Goal: Check status: Check status

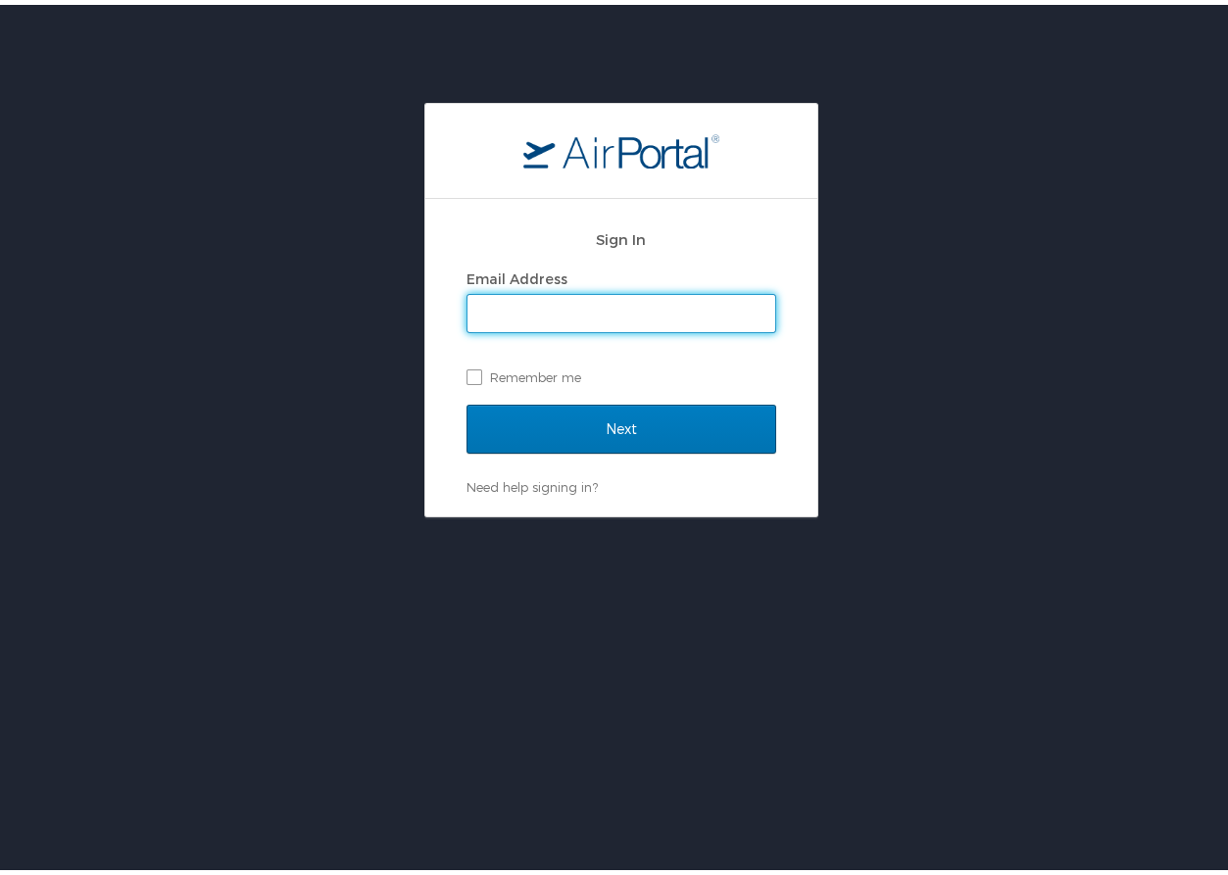
click at [593, 299] on input "Email Address" at bounding box center [621, 308] width 308 height 37
type input "[EMAIL_ADDRESS][DOMAIN_NAME]"
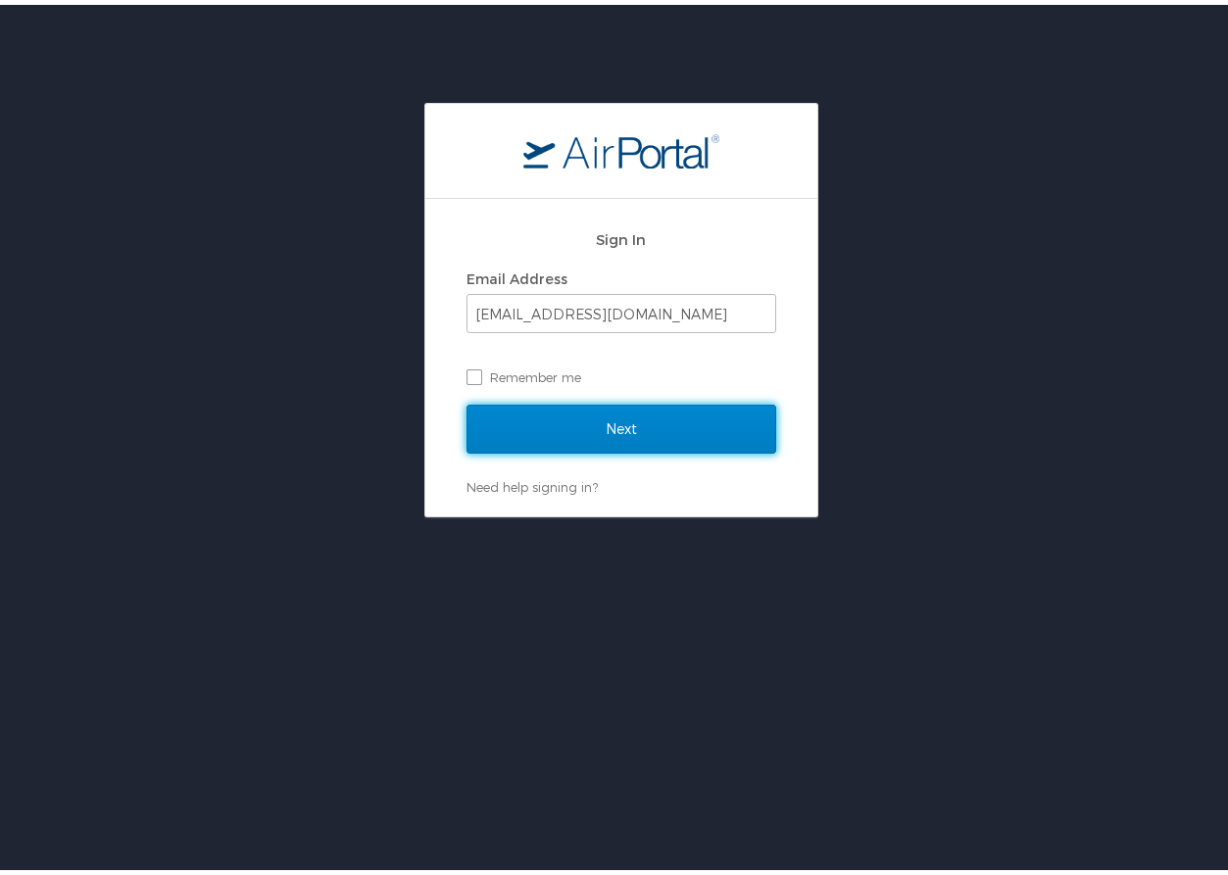
click at [561, 424] on input "Next" at bounding box center [621, 424] width 310 height 49
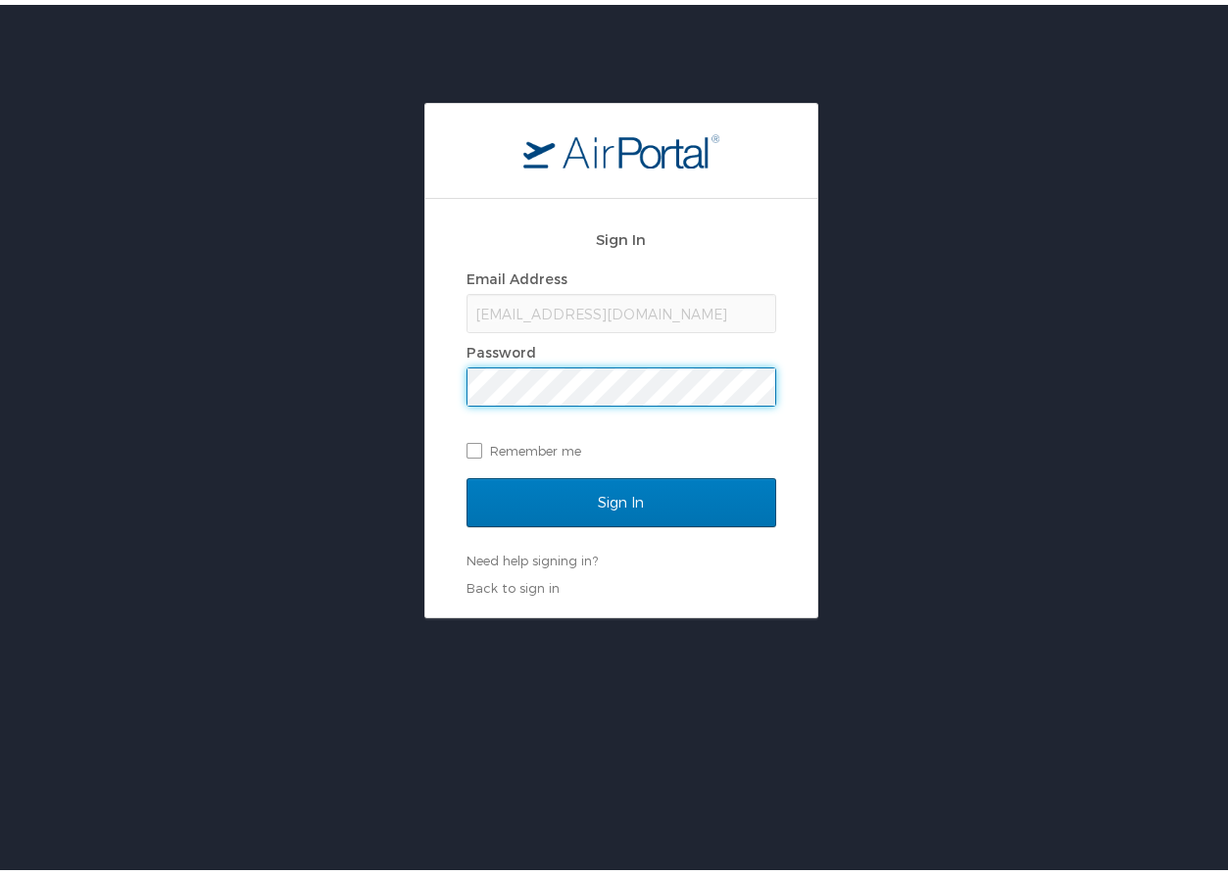
click at [626, 471] on div "Sign In Email Address mbobbitt@biocryst.com Password Remember me" at bounding box center [621, 345] width 310 height 262
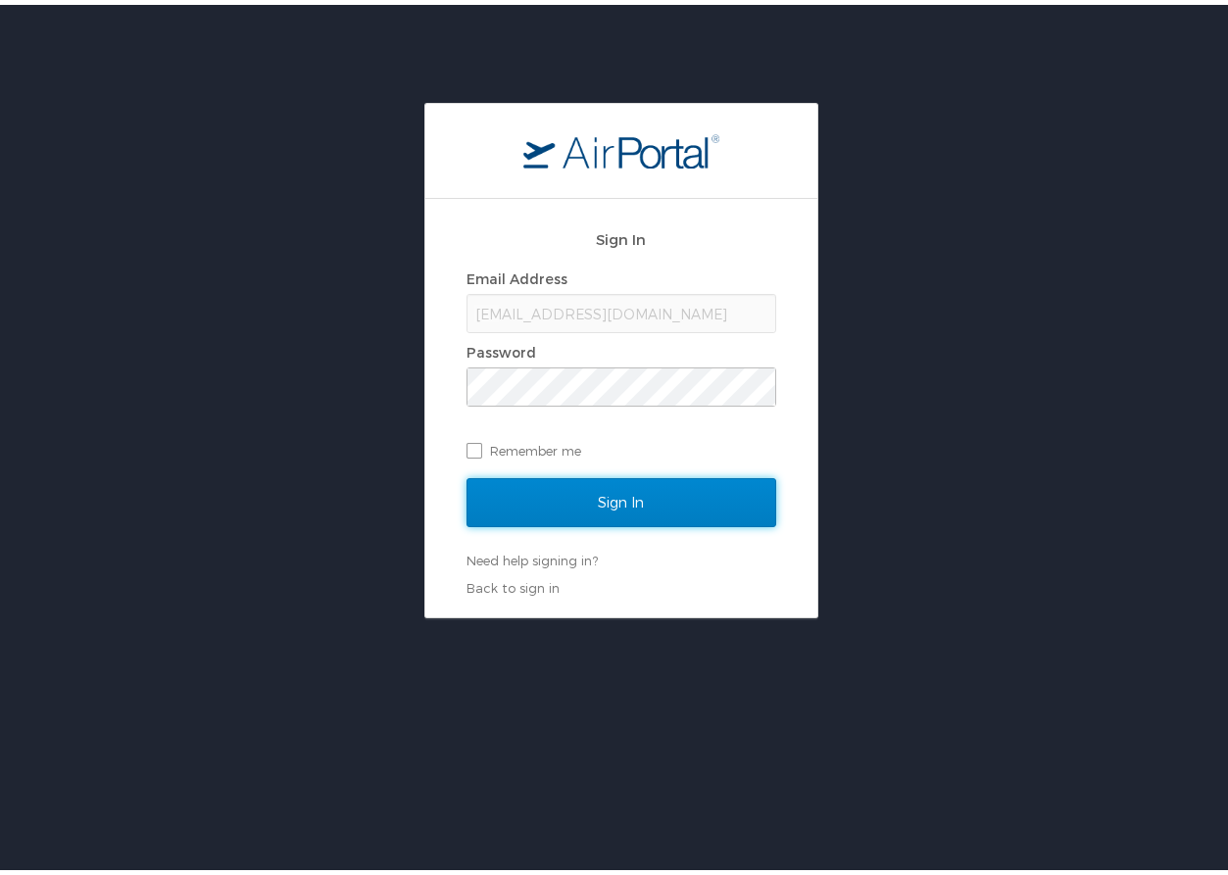
click at [633, 486] on input "Sign In" at bounding box center [621, 497] width 310 height 49
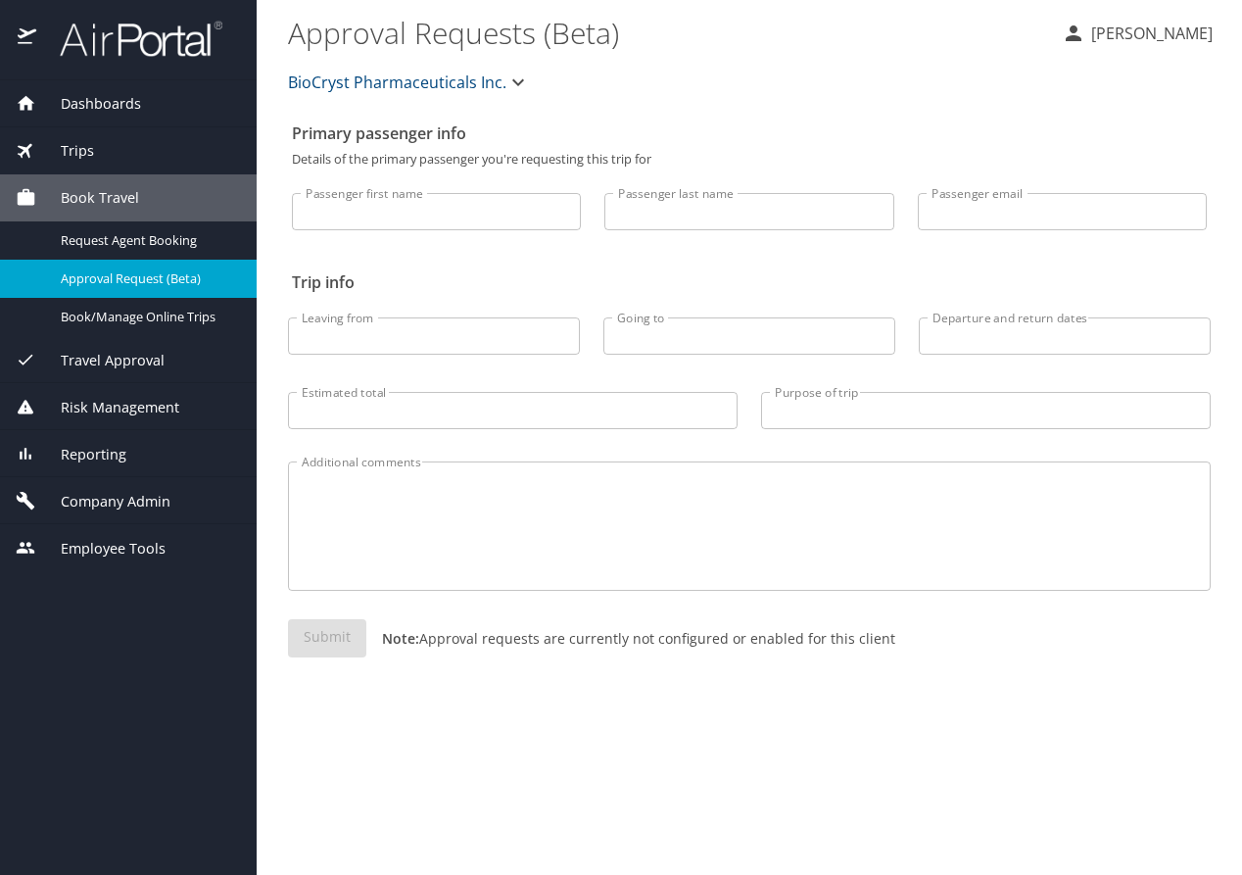
click at [86, 138] on div "Trips" at bounding box center [128, 150] width 257 height 47
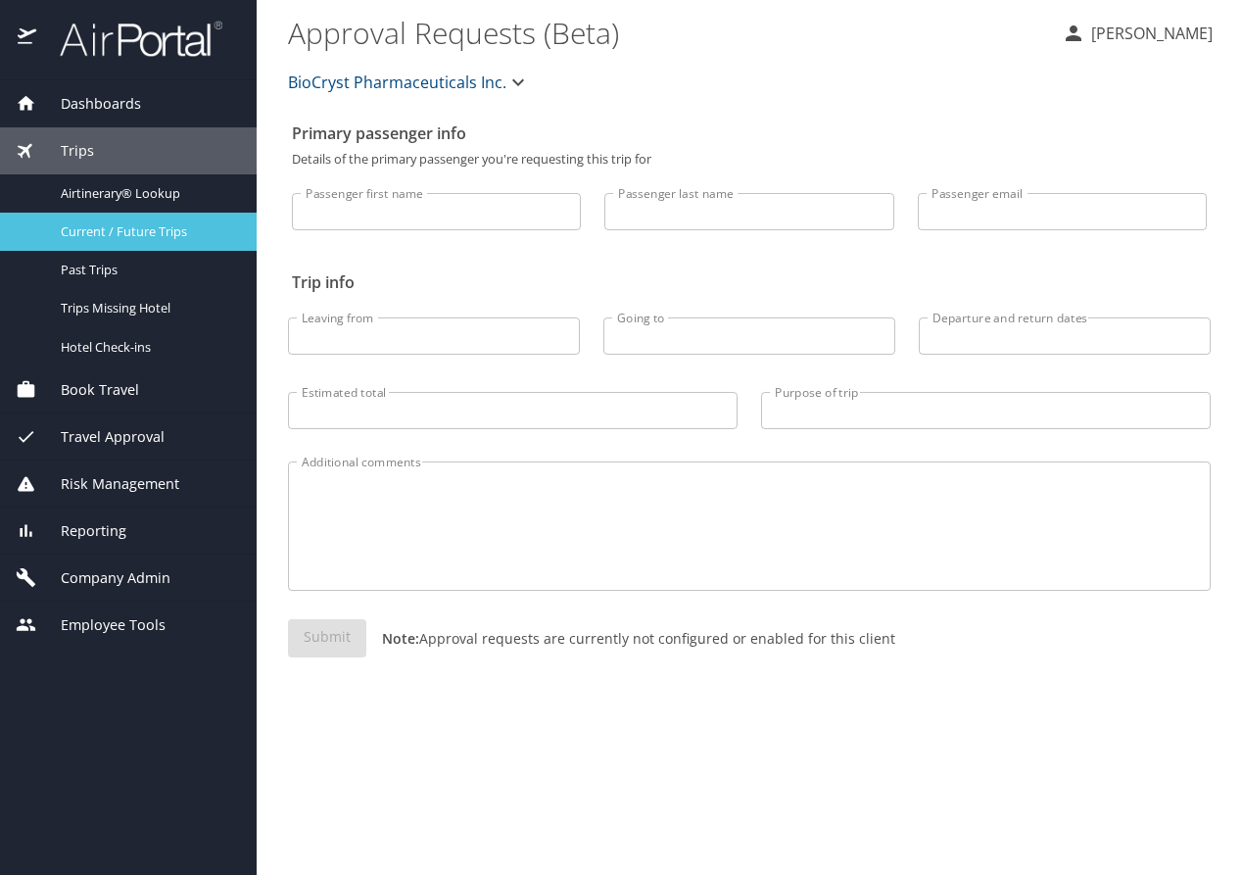
click at [100, 235] on span "Current / Future Trips" at bounding box center [147, 231] width 172 height 19
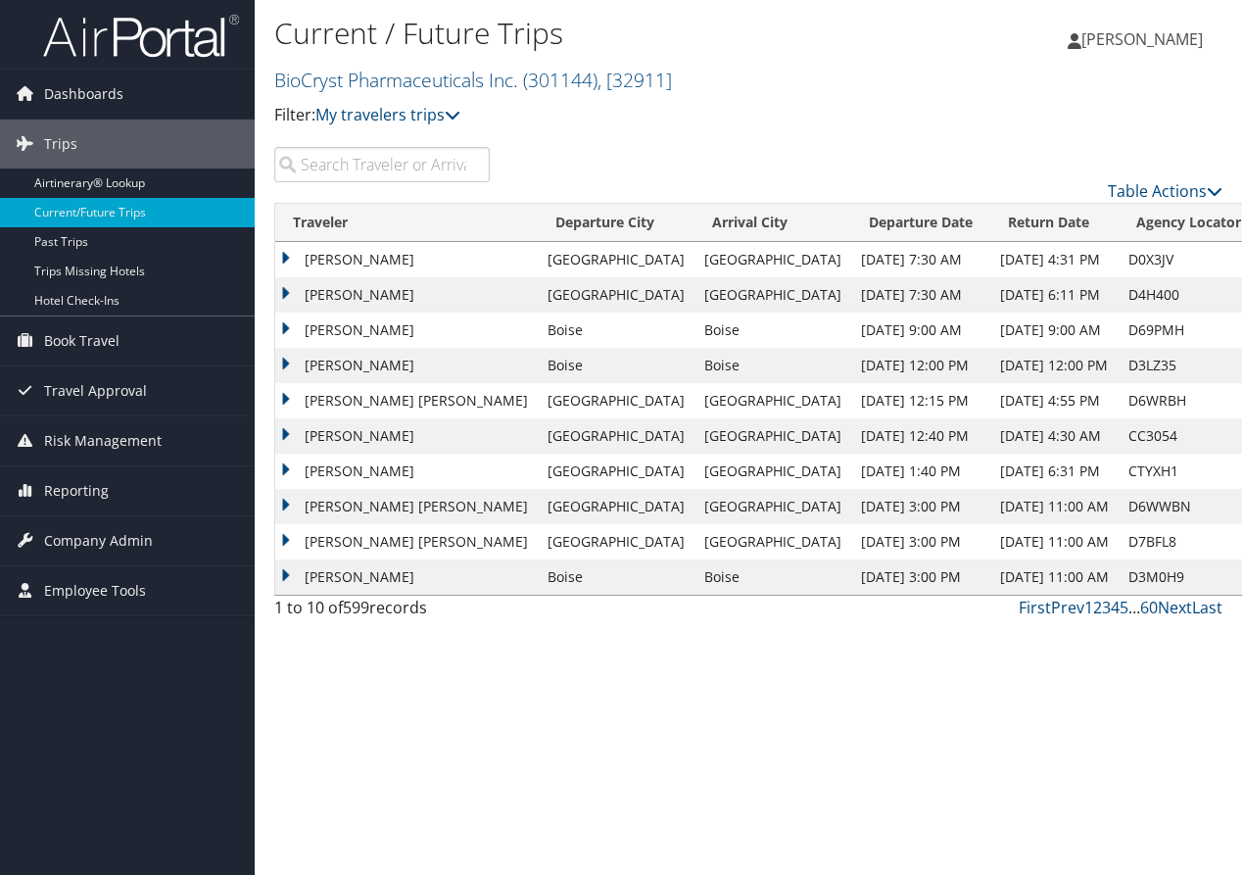
click at [562, 723] on div "Current / Future Trips BioCryst Pharmaceuticals Inc. ( 301144 ) , [ 32911 ] Bio…" at bounding box center [749, 437] width 988 height 875
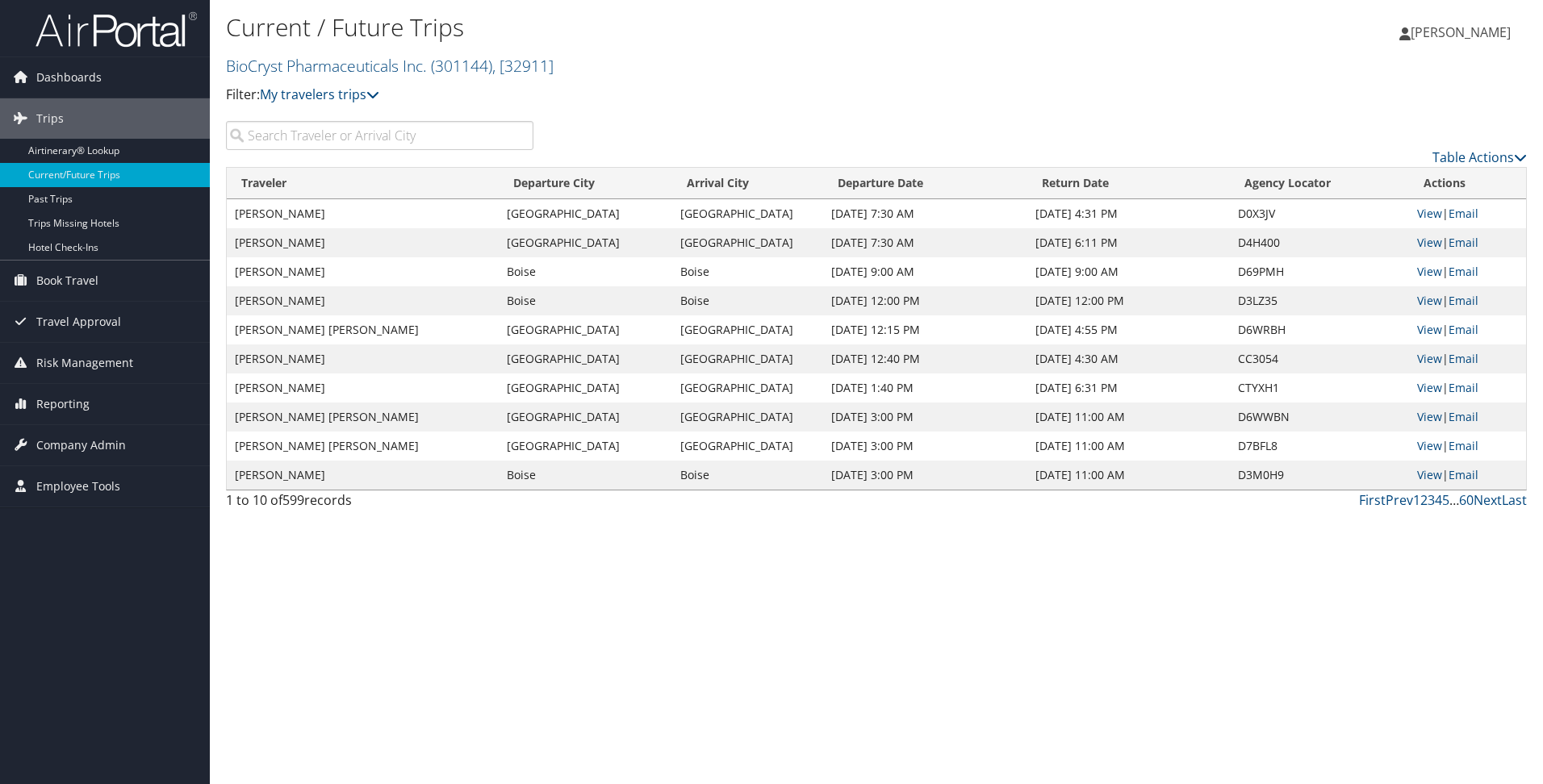
click at [346, 139] on input "search" at bounding box center [379, 135] width 307 height 29
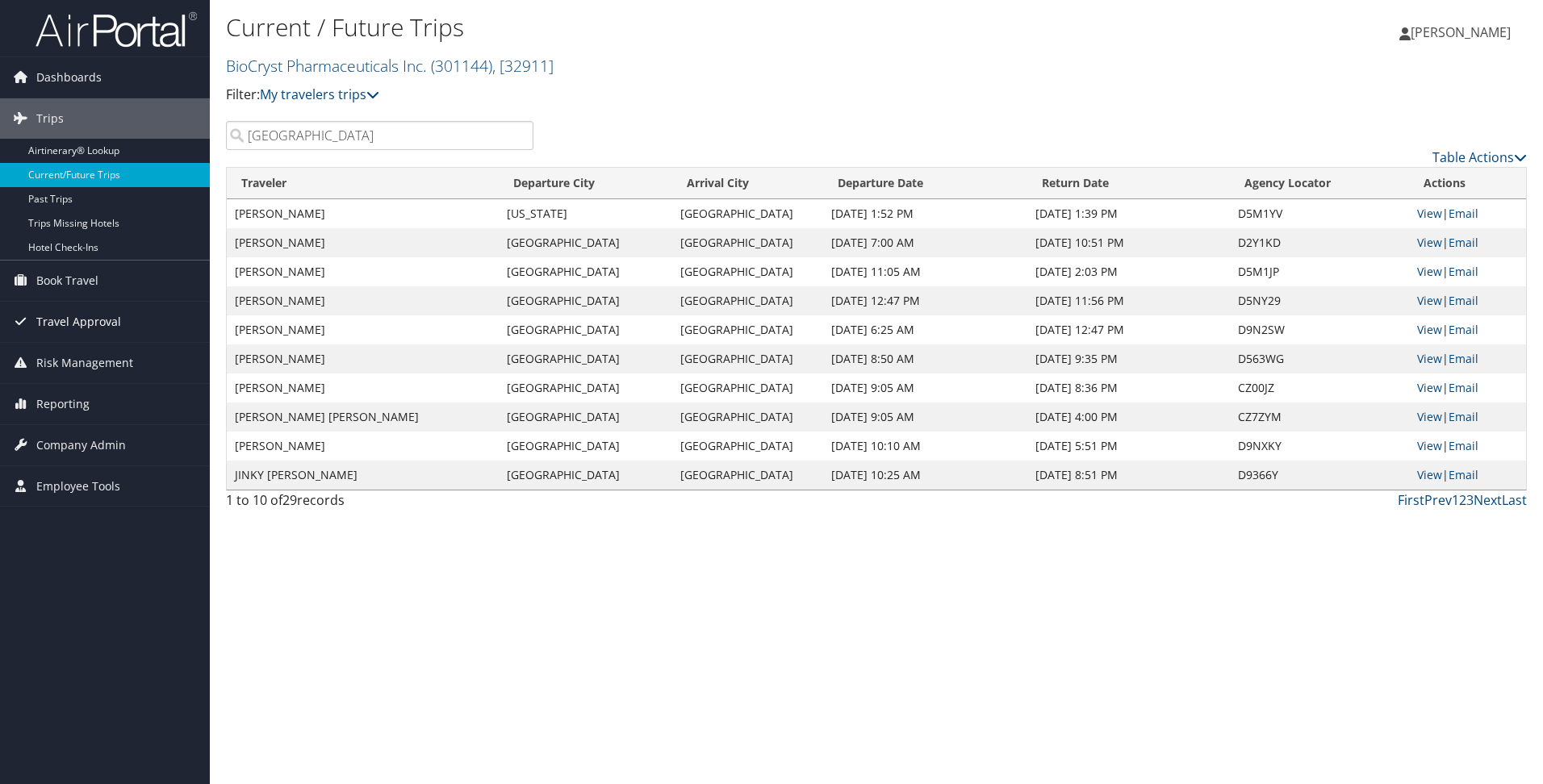
type input "Birmingham"
click at [1022, 497] on link "Next" at bounding box center [1488, 501] width 28 height 18
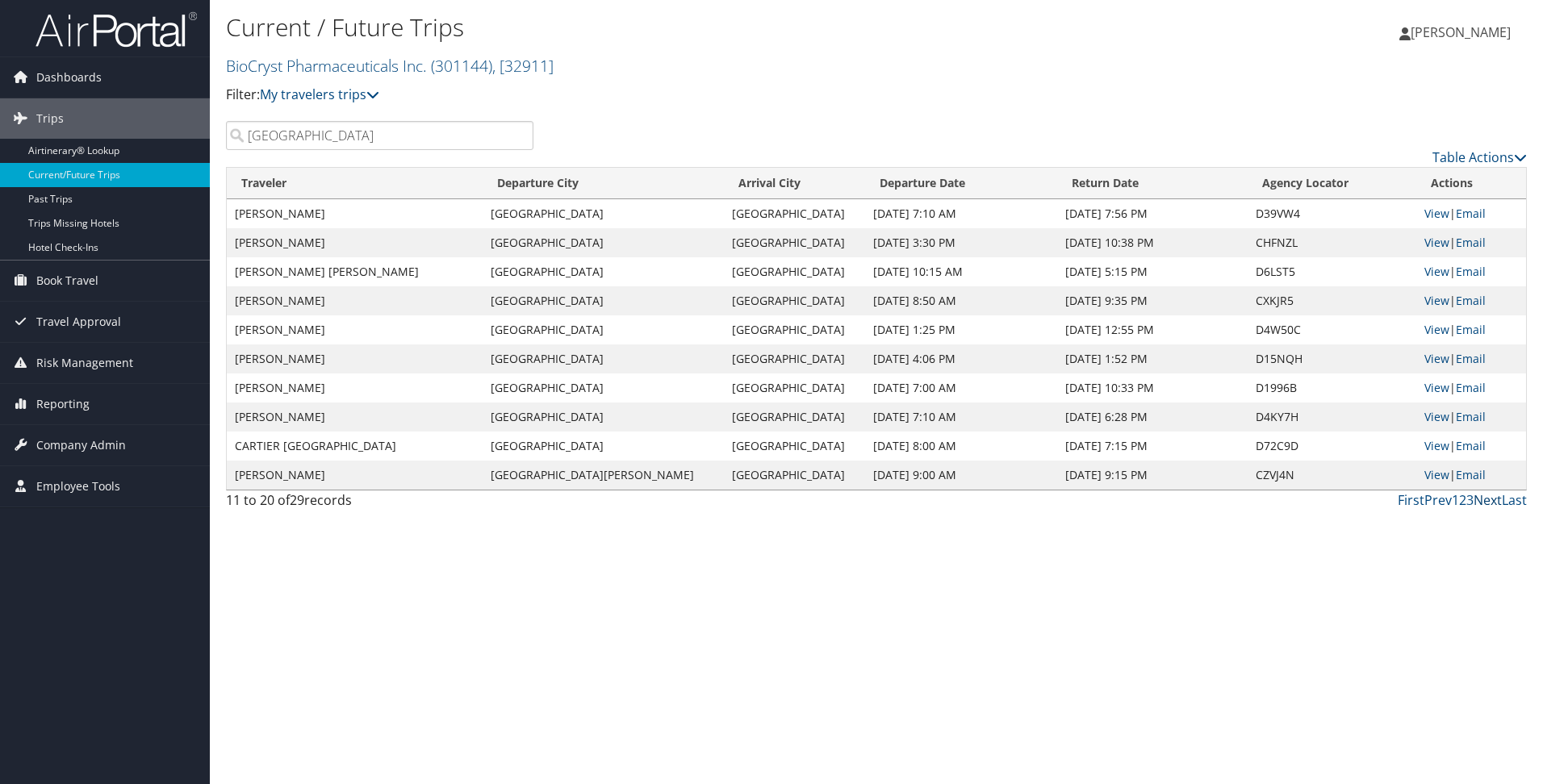
click at [1022, 497] on link "Next" at bounding box center [1488, 501] width 28 height 18
